Goal: Communication & Community: Answer question/provide support

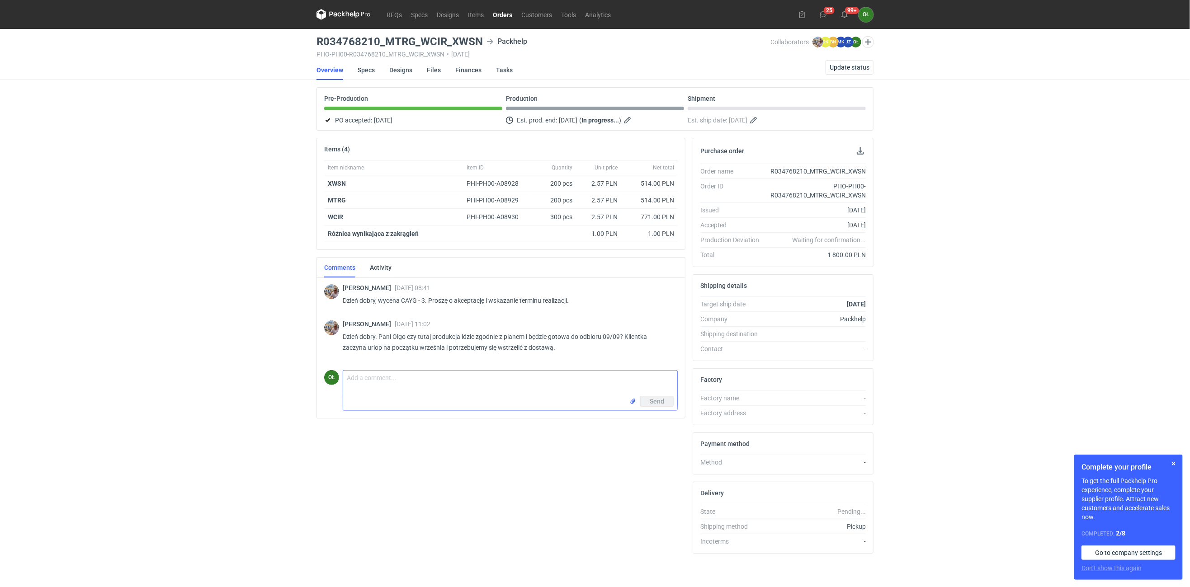
click at [360, 384] on textarea "Comment message" at bounding box center [510, 383] width 334 height 25
click at [386, 380] on textarea "Dzień dobry panie [PERSON_NAME]," at bounding box center [510, 383] width 334 height 25
click at [431, 387] on textarea "Dzień dobry [PERSON_NAME]," at bounding box center [510, 383] width 334 height 25
type textarea "Dzień dobry [PERSON_NAME], Tak produkcja aktualnie idzie z [PERSON_NAME] z plan…"
click at [658, 405] on span "Send" at bounding box center [657, 401] width 14 height 6
